Goal: Navigation & Orientation: Find specific page/section

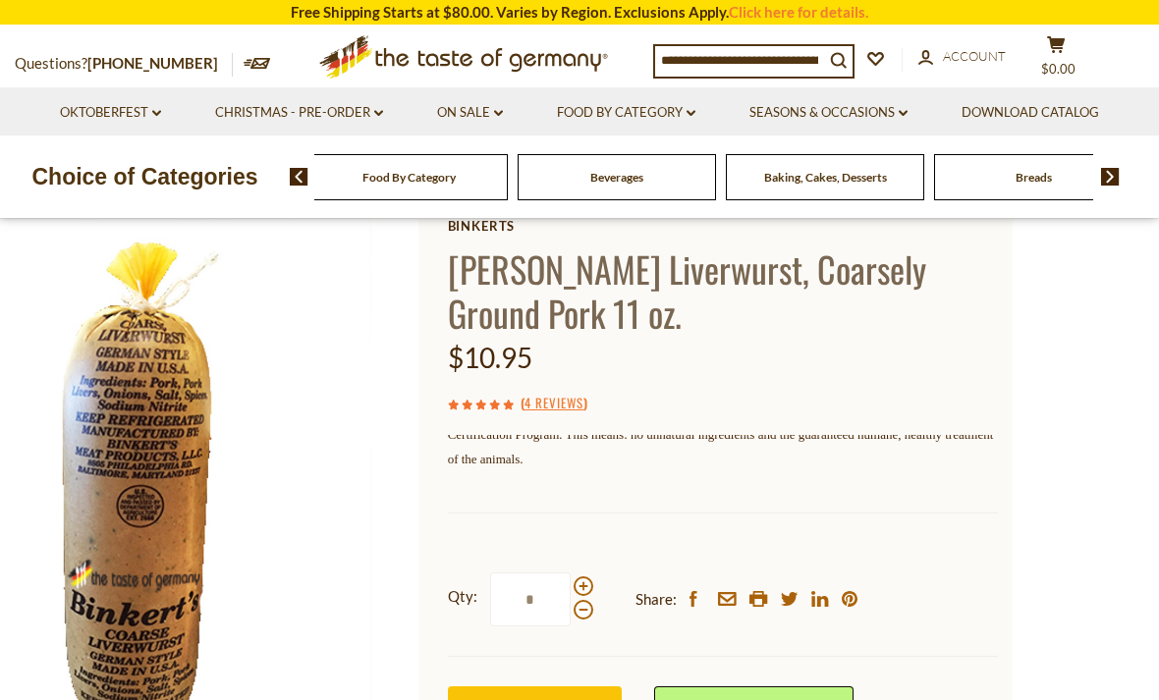
scroll to position [115, 0]
click at [578, 393] on link "4 Reviews" at bounding box center [554, 403] width 59 height 22
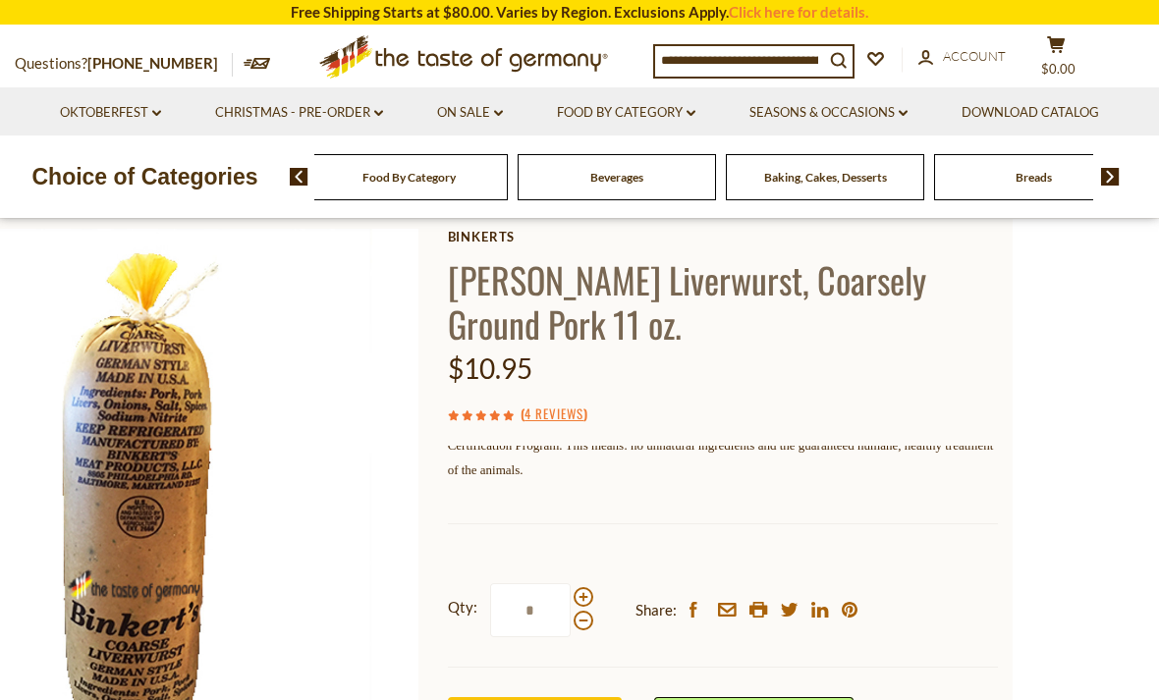
scroll to position [110, 0]
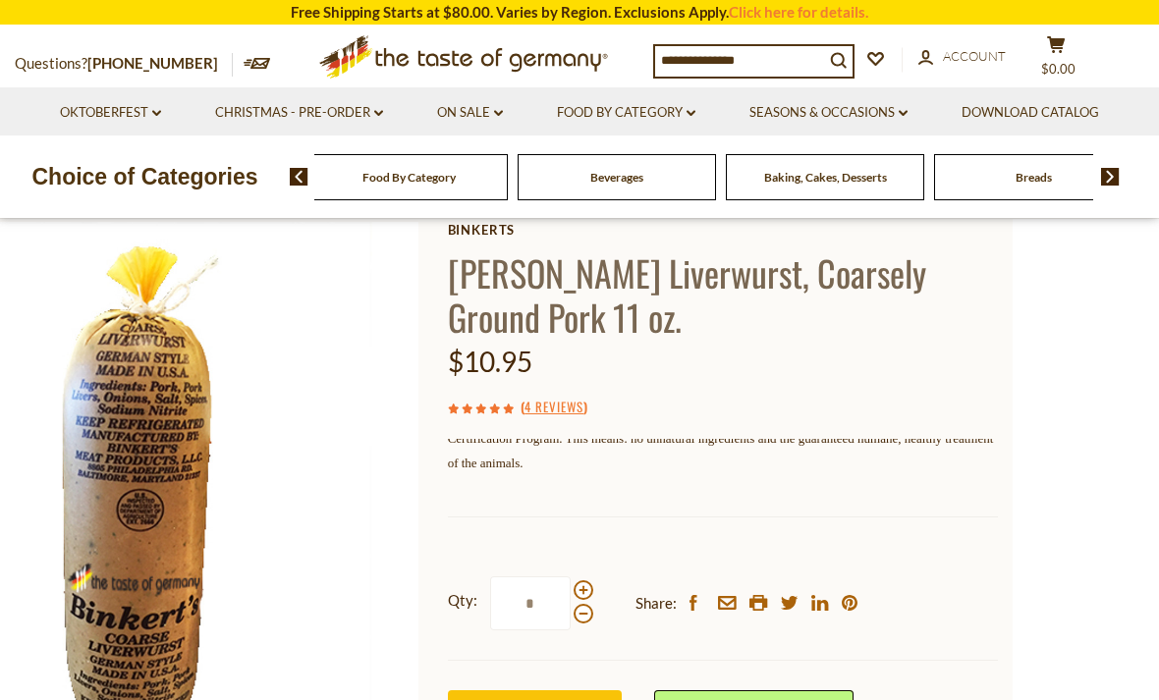
click at [566, 403] on link "4 Reviews" at bounding box center [554, 408] width 59 height 22
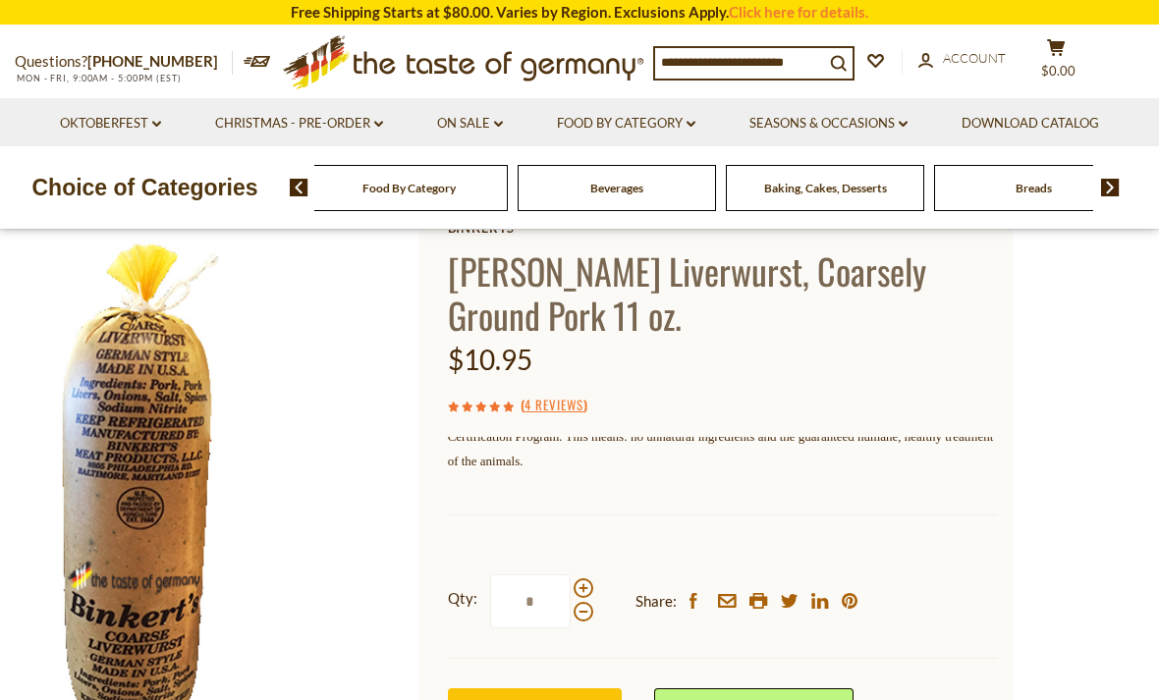
scroll to position [114, 0]
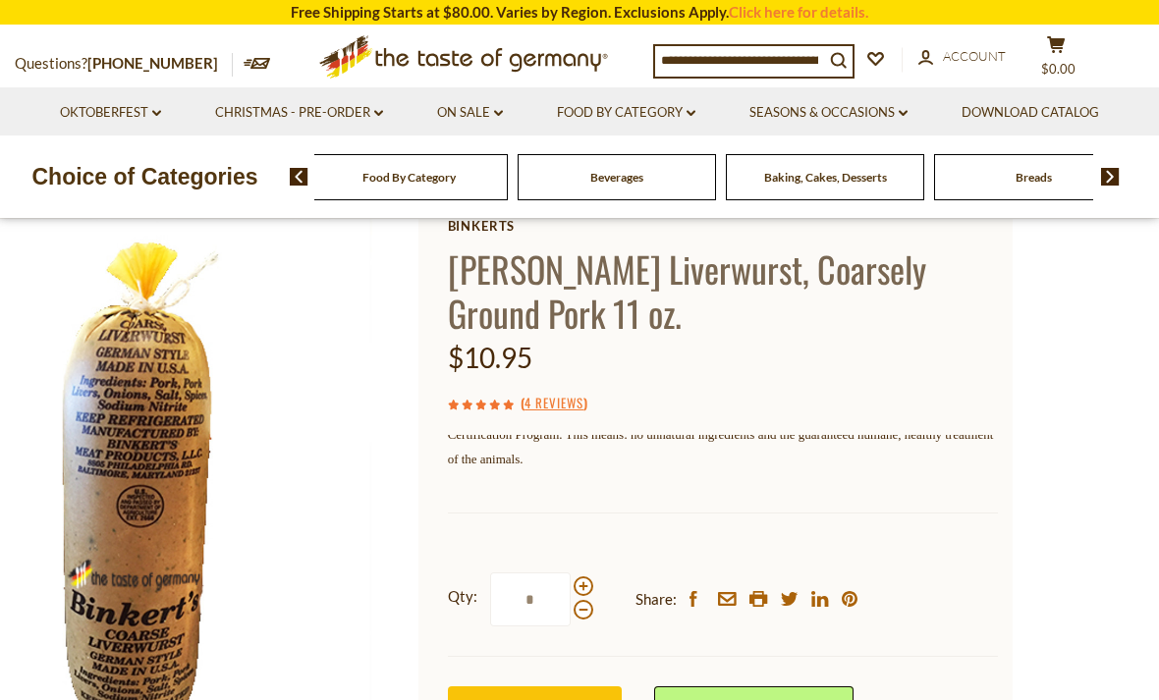
click at [571, 401] on link "4 Reviews" at bounding box center [554, 404] width 59 height 22
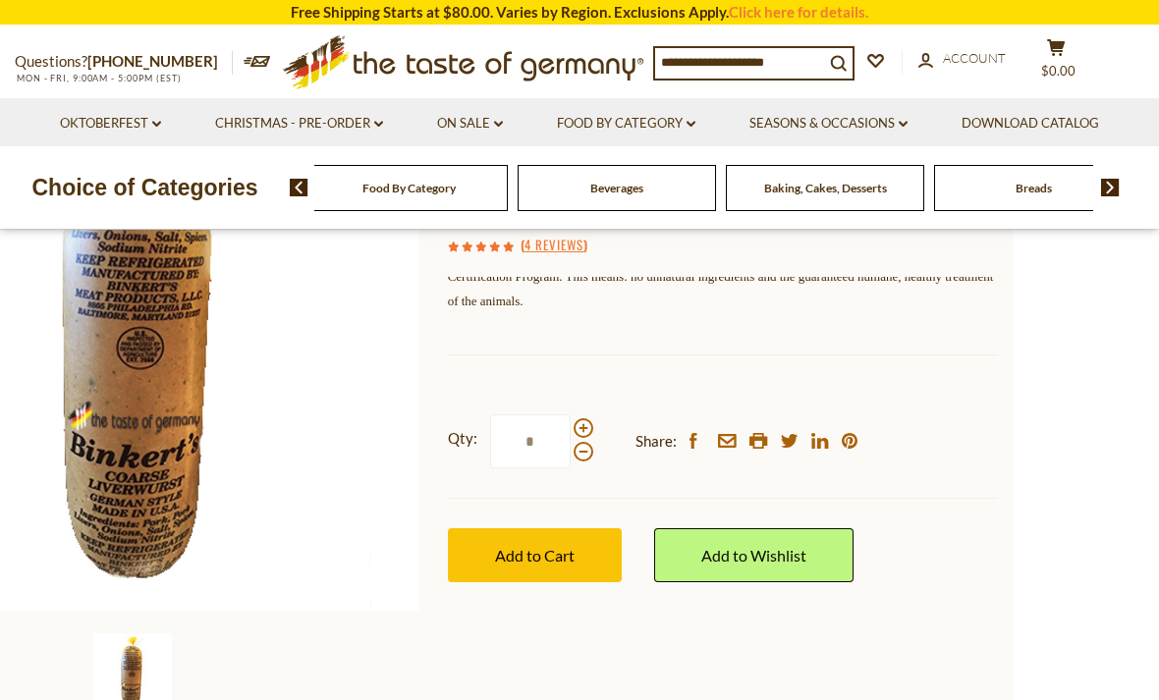
scroll to position [0, 0]
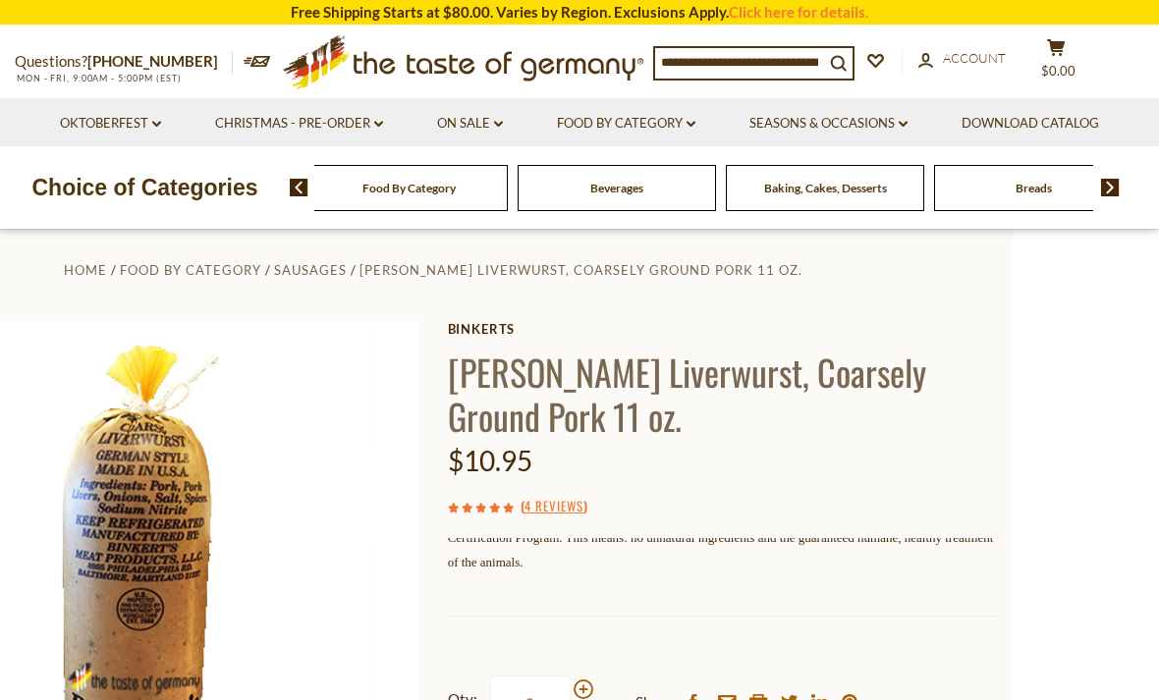
click at [360, 116] on link "Christmas - PRE-ORDER dropdown_arrow" at bounding box center [299, 124] width 168 height 22
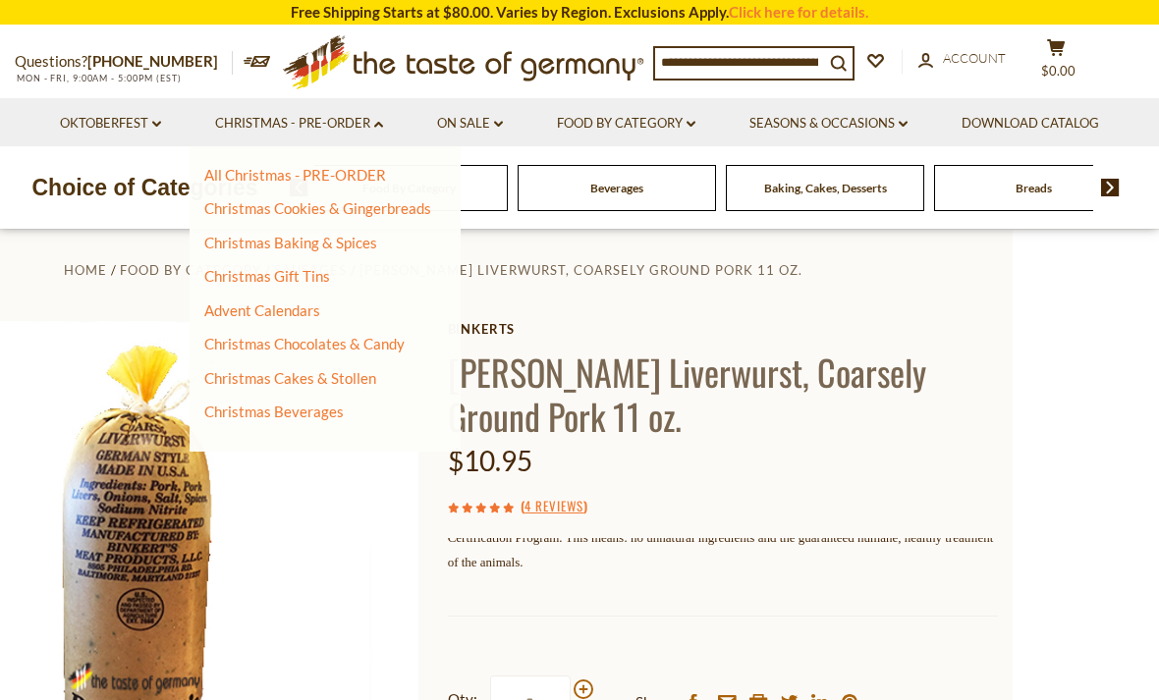
click at [500, 113] on link "On Sale dropdown_arrow" at bounding box center [470, 124] width 66 height 22
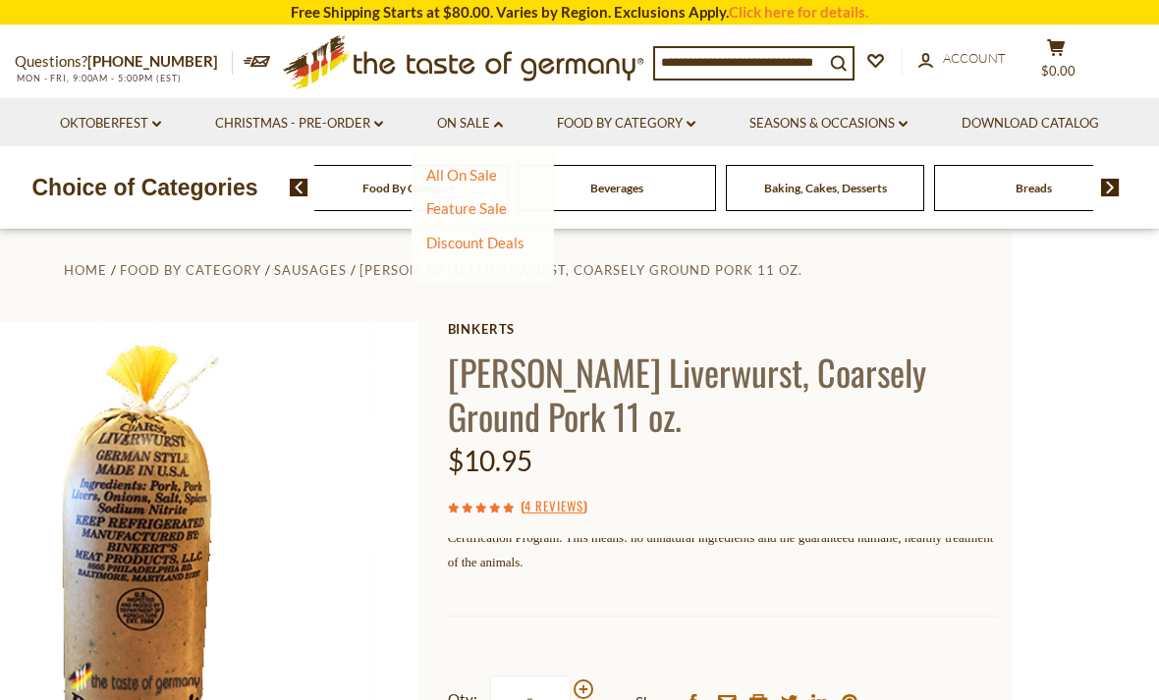
click at [493, 167] on link "All On Sale" at bounding box center [461, 175] width 71 height 18
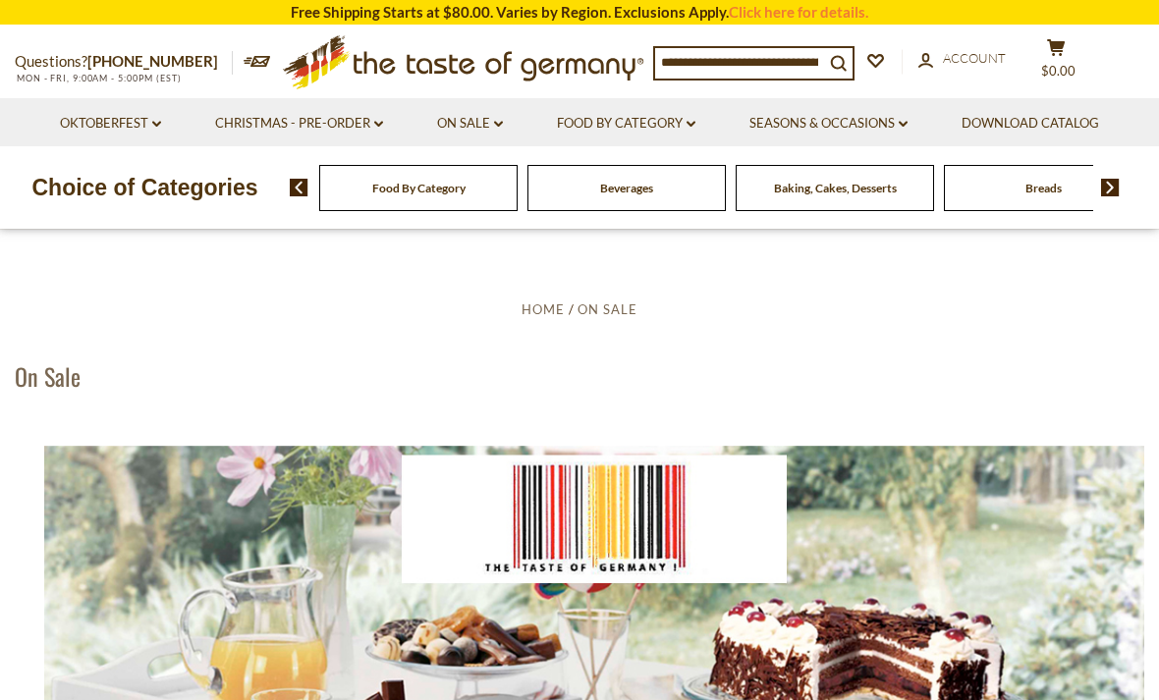
click at [675, 114] on link "Food By Category dropdown_arrow" at bounding box center [626, 124] width 139 height 22
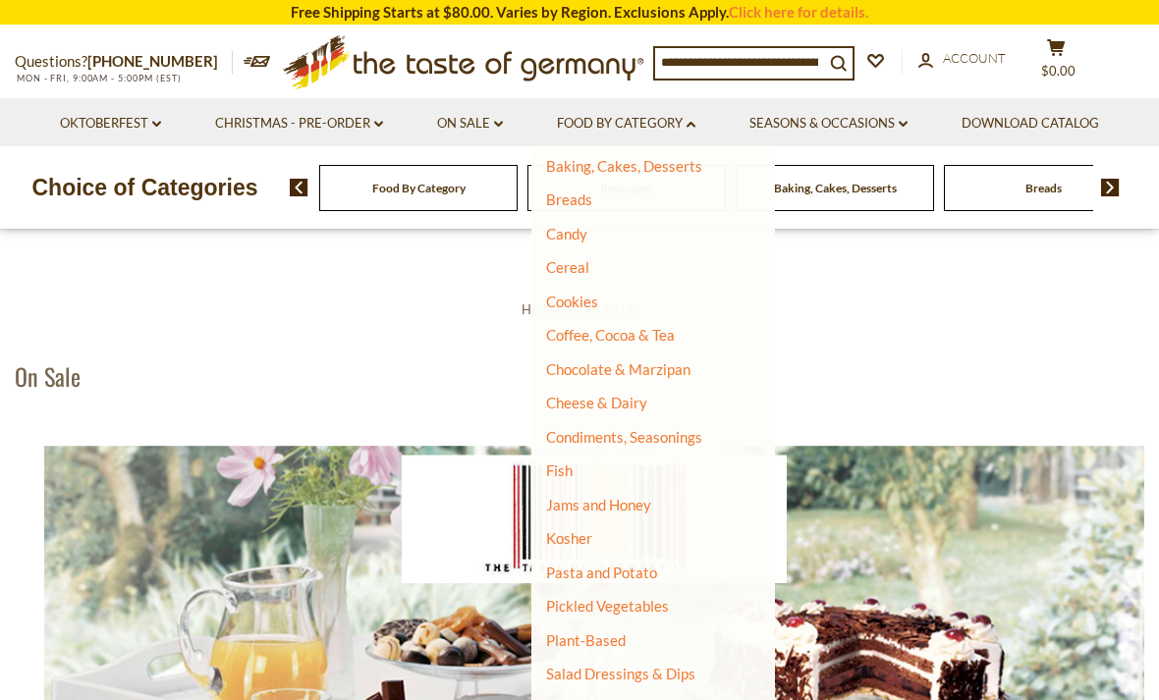
scroll to position [145, 0]
click at [640, 293] on li "Cookies" at bounding box center [641, 302] width 190 height 20
click at [585, 292] on link "Cookies" at bounding box center [572, 301] width 52 height 18
